Goal: Navigation & Orientation: Find specific page/section

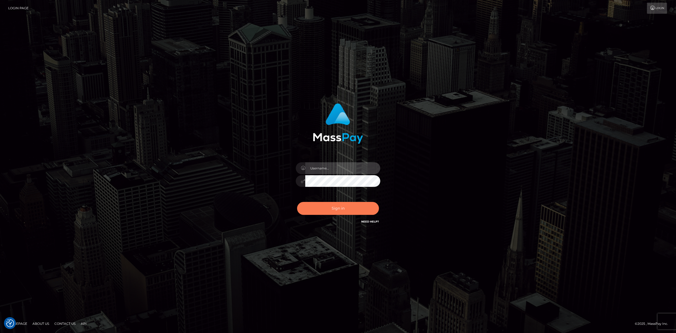
type input "[PERSON_NAME].megabonanza"
click at [343, 192] on button "Sign in" at bounding box center [338, 208] width 82 height 13
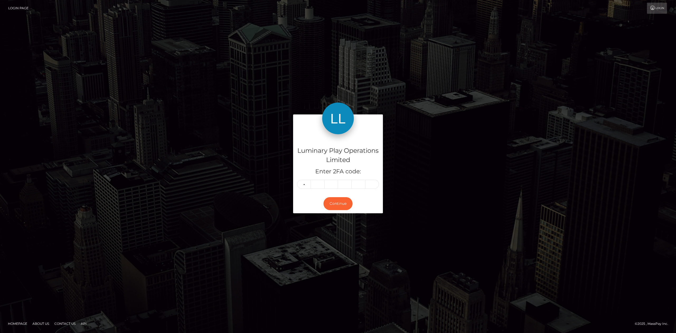
type input "5"
type input "8"
type input "4"
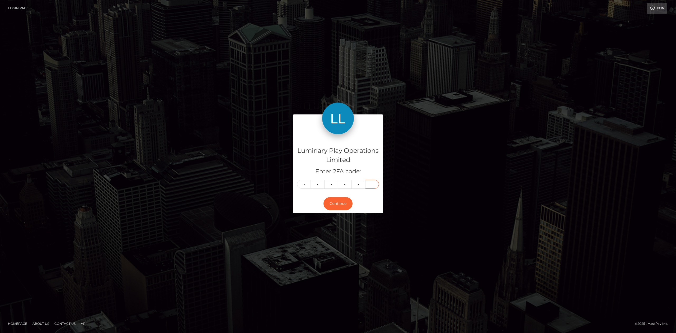
type input "3"
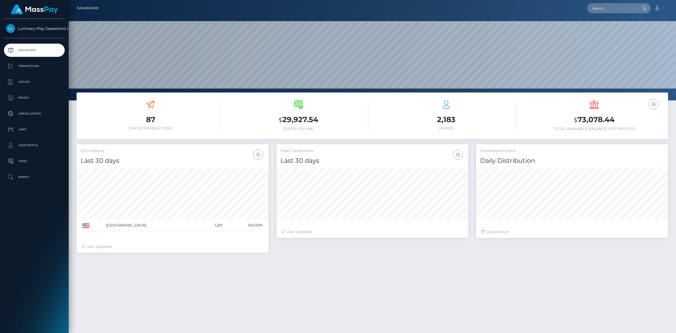
scroll to position [93, 192]
drag, startPoint x: 608, startPoint y: 121, endPoint x: 579, endPoint y: 125, distance: 28.8
click at [579, 125] on h3 "$ 73,078.44" at bounding box center [594, 119] width 140 height 11
